Goal: Task Accomplishment & Management: Complete application form

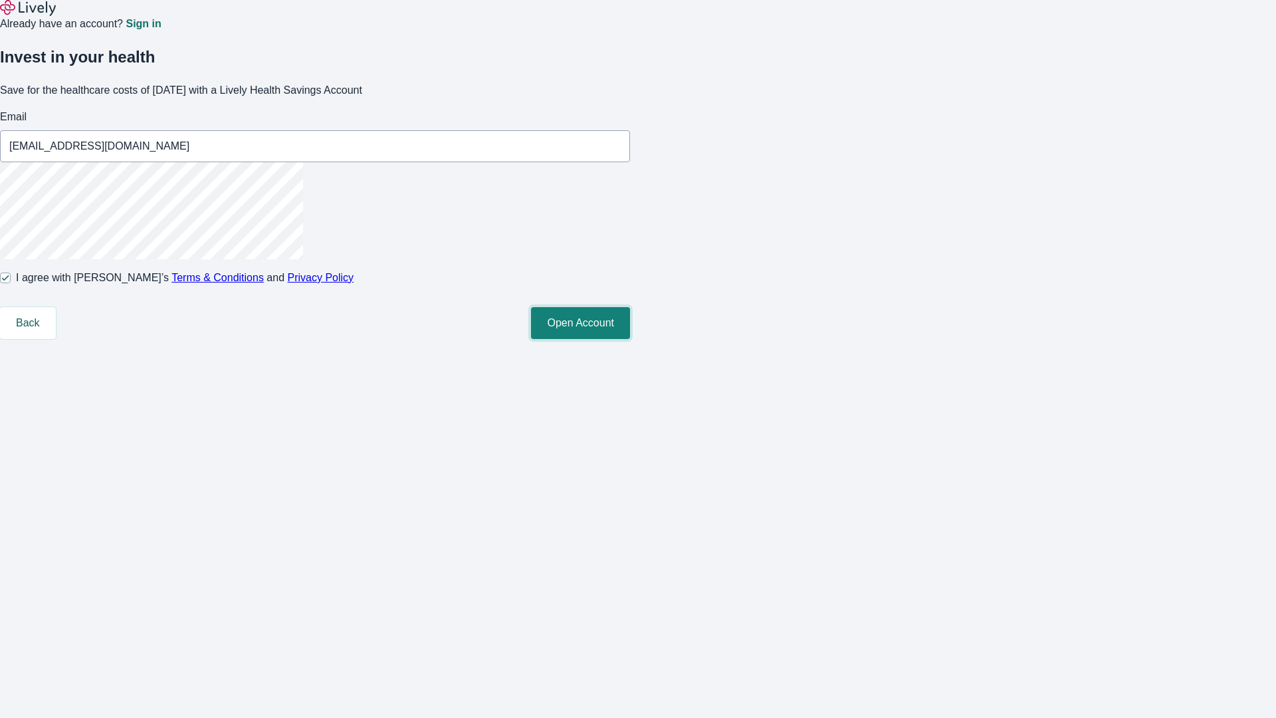
click at [630, 339] on button "Open Account" at bounding box center [580, 323] width 99 height 32
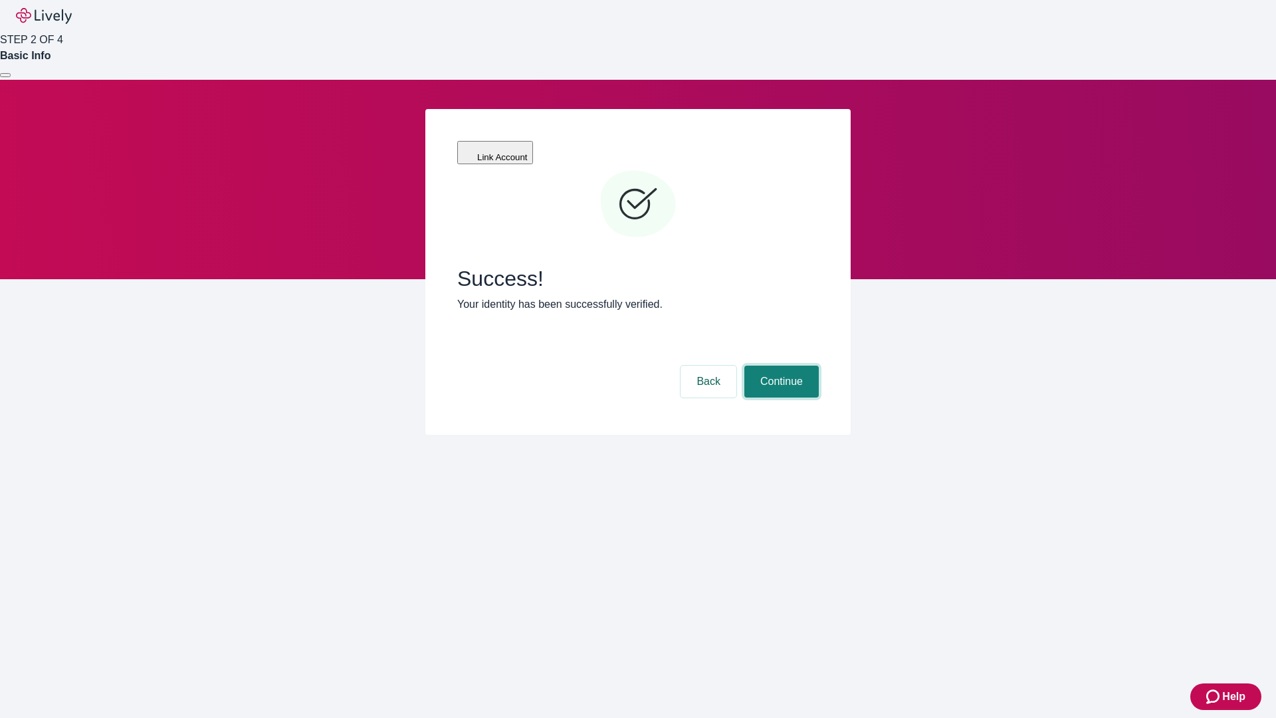
click at [780, 366] on button "Continue" at bounding box center [781, 382] width 74 height 32
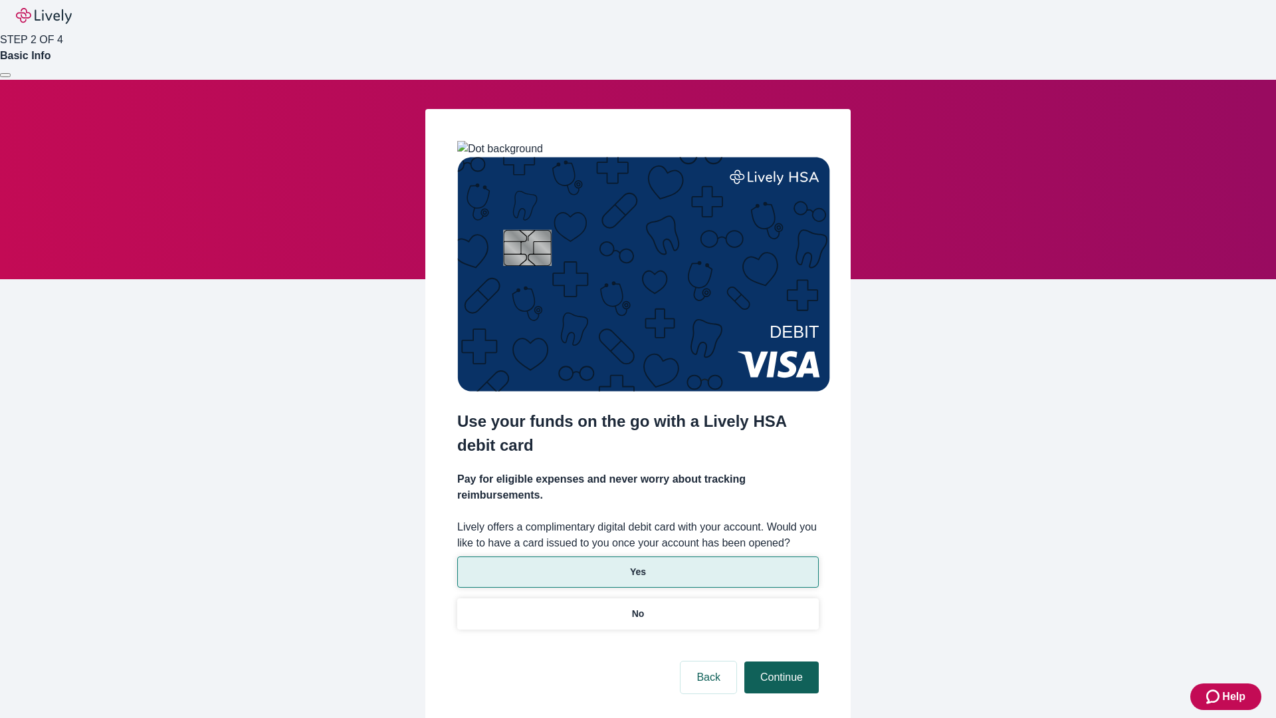
click at [637, 607] on p "No" at bounding box center [638, 614] width 13 height 14
click at [780, 661] on button "Continue" at bounding box center [781, 677] width 74 height 32
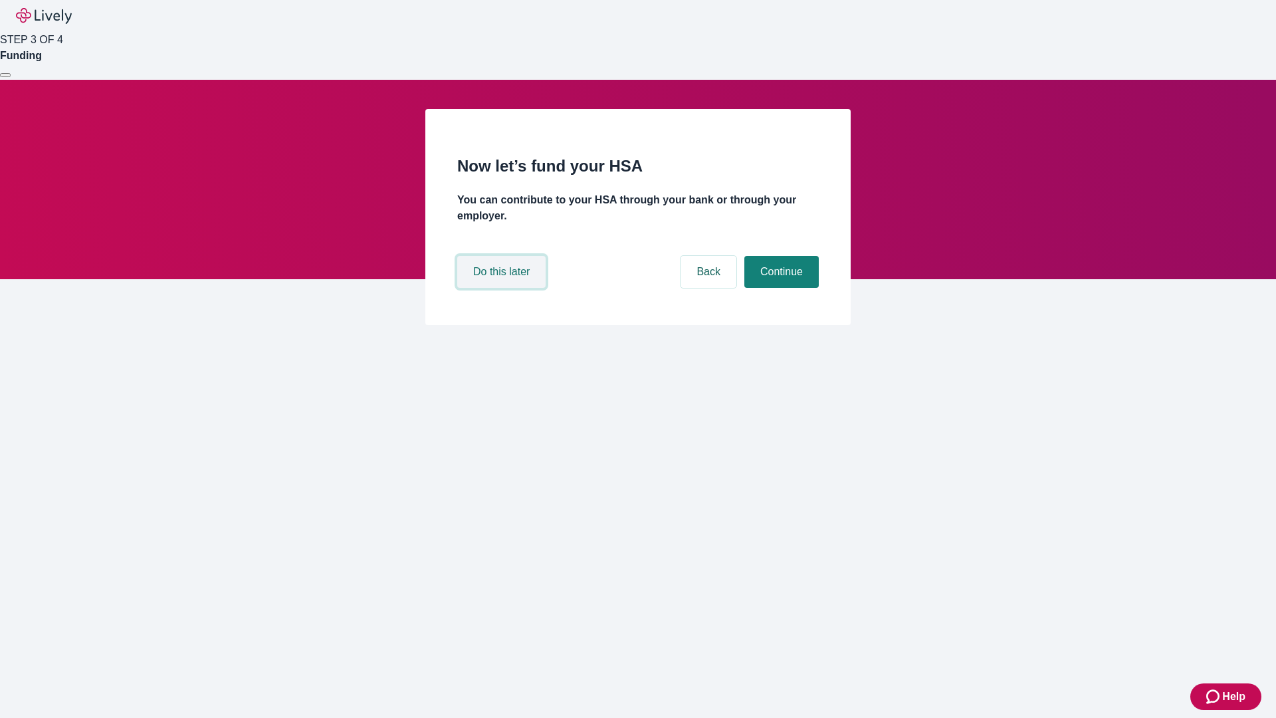
click at [503, 288] on button "Do this later" at bounding box center [501, 272] width 88 height 32
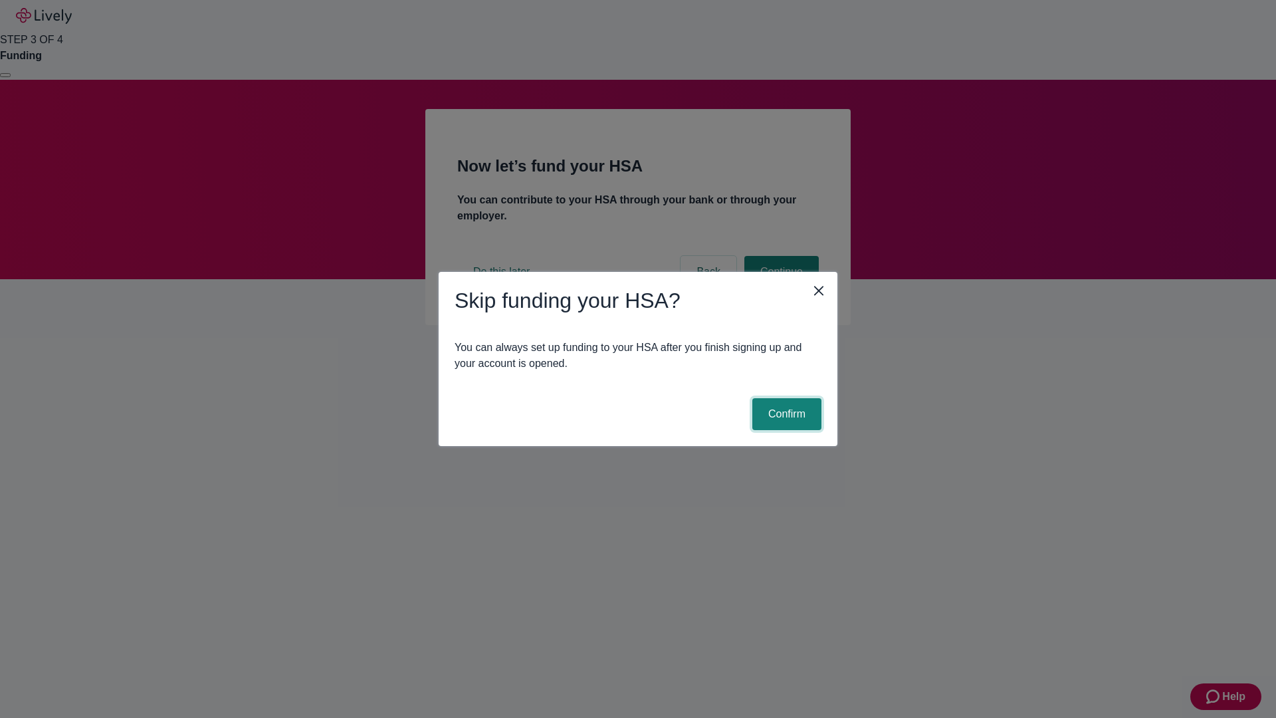
click at [785, 414] on button "Confirm" at bounding box center [786, 414] width 69 height 32
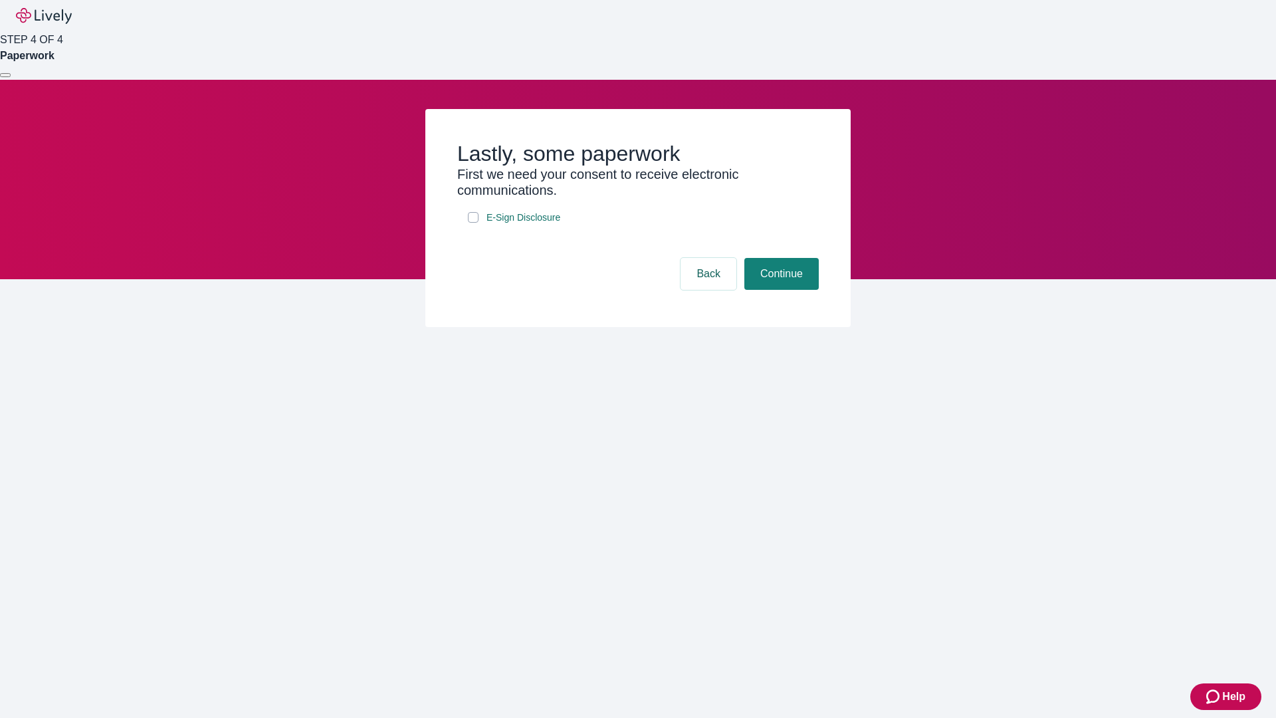
click at [473, 223] on input "E-Sign Disclosure" at bounding box center [473, 217] width 11 height 11
checkbox input "true"
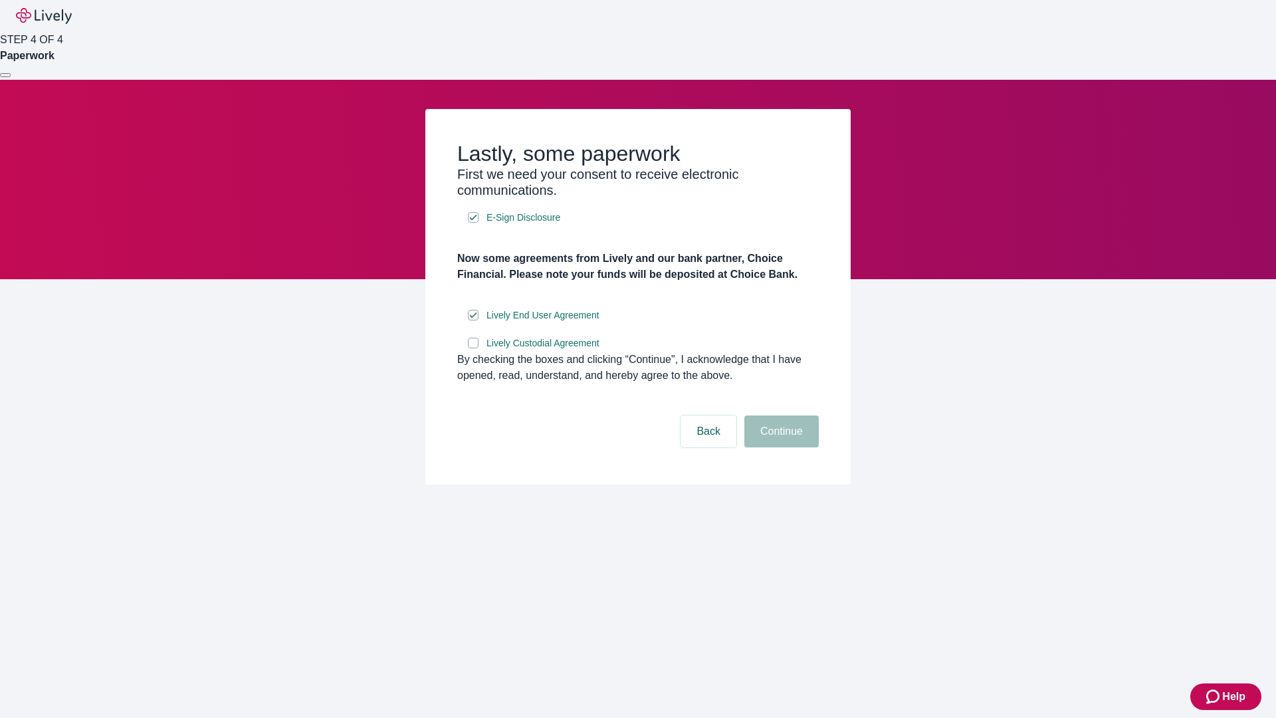
click at [473, 348] on input "Lively Custodial Agreement" at bounding box center [473, 343] width 11 height 11
checkbox input "true"
click at [780, 447] on button "Continue" at bounding box center [781, 431] width 74 height 32
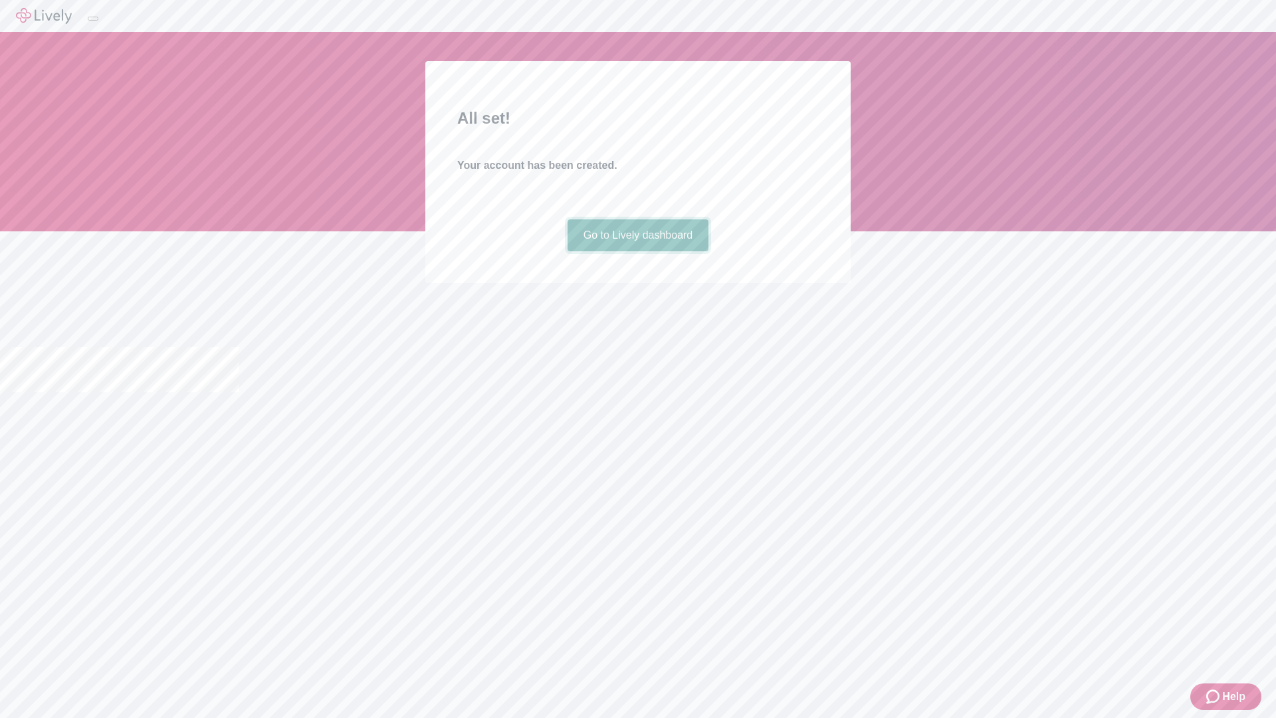
click at [637, 251] on link "Go to Lively dashboard" at bounding box center [639, 235] width 142 height 32
